Goal: Find specific page/section: Find specific page/section

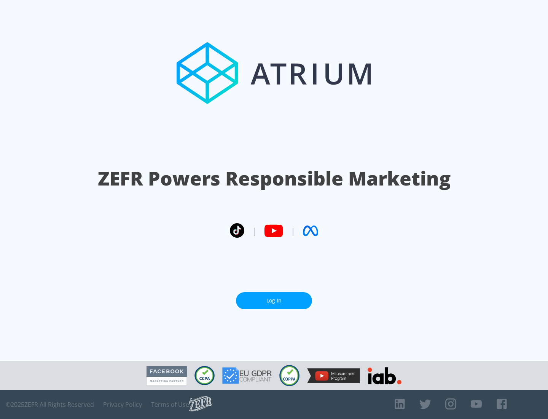
click at [274, 300] on link "Log In" at bounding box center [274, 300] width 76 height 17
